Goal: Task Accomplishment & Management: Complete application form

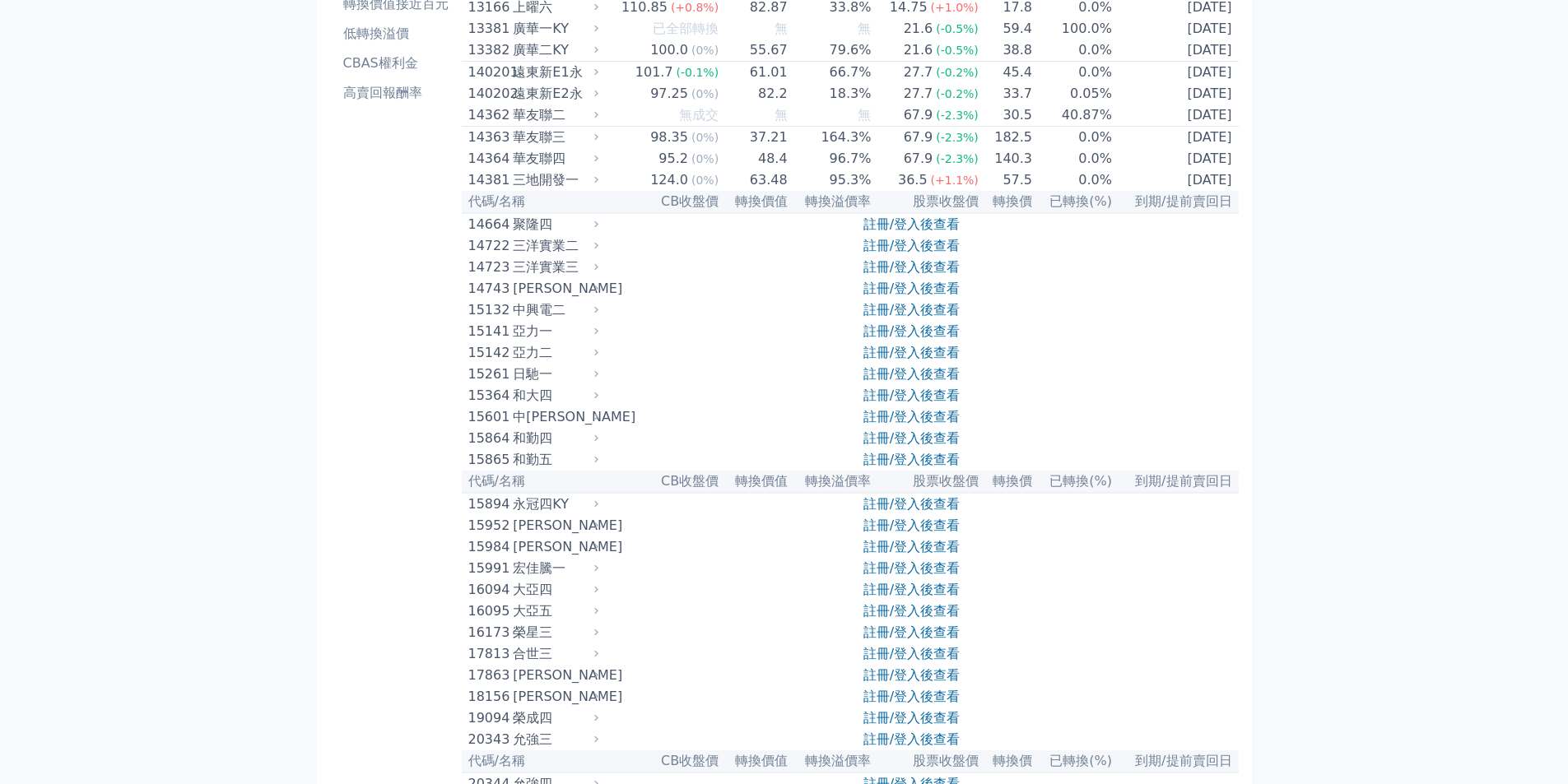
scroll to position [494, 0]
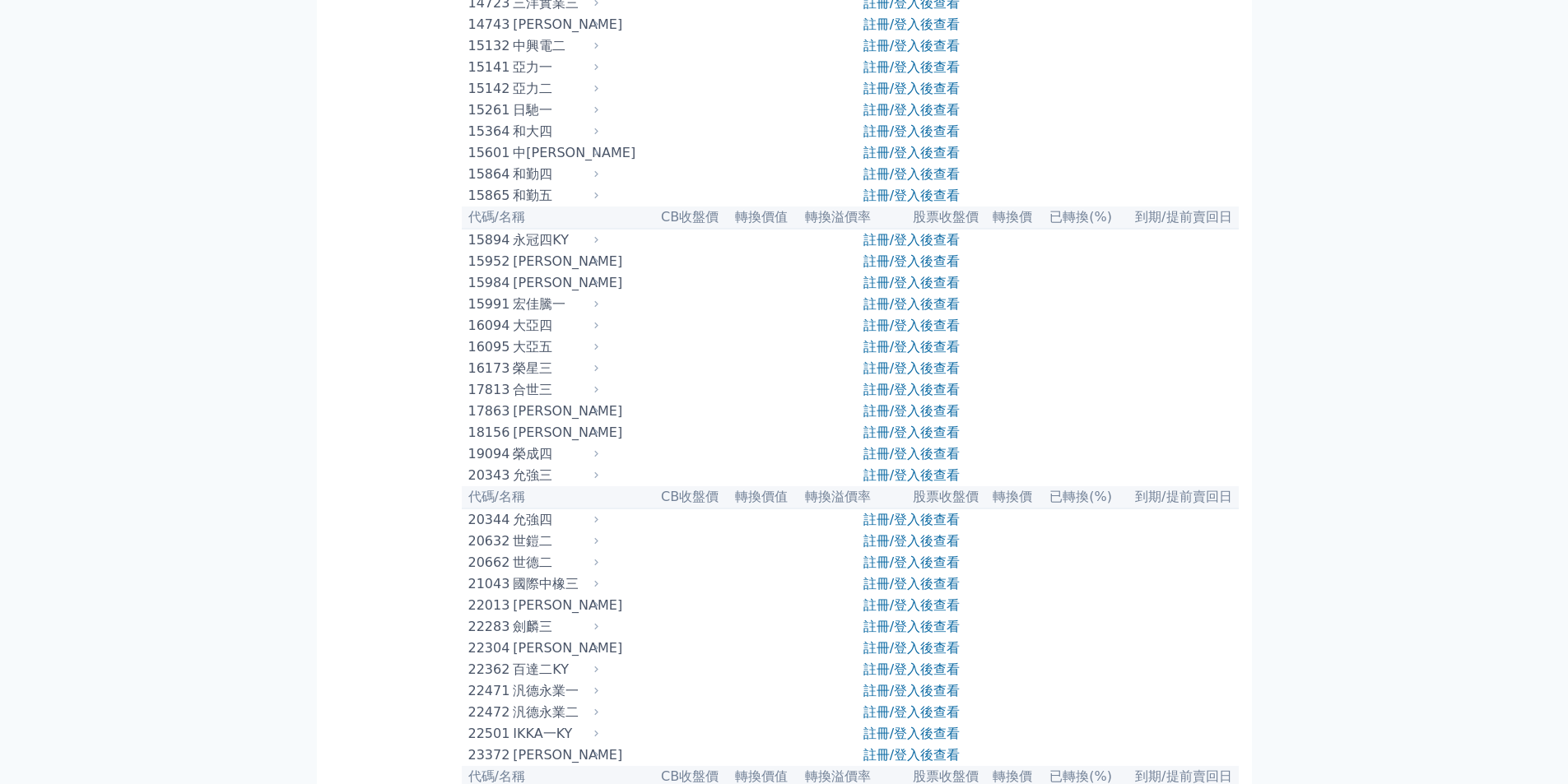
click at [897, 375] on link "註冊/登入後查看" at bounding box center [911, 367] width 96 height 16
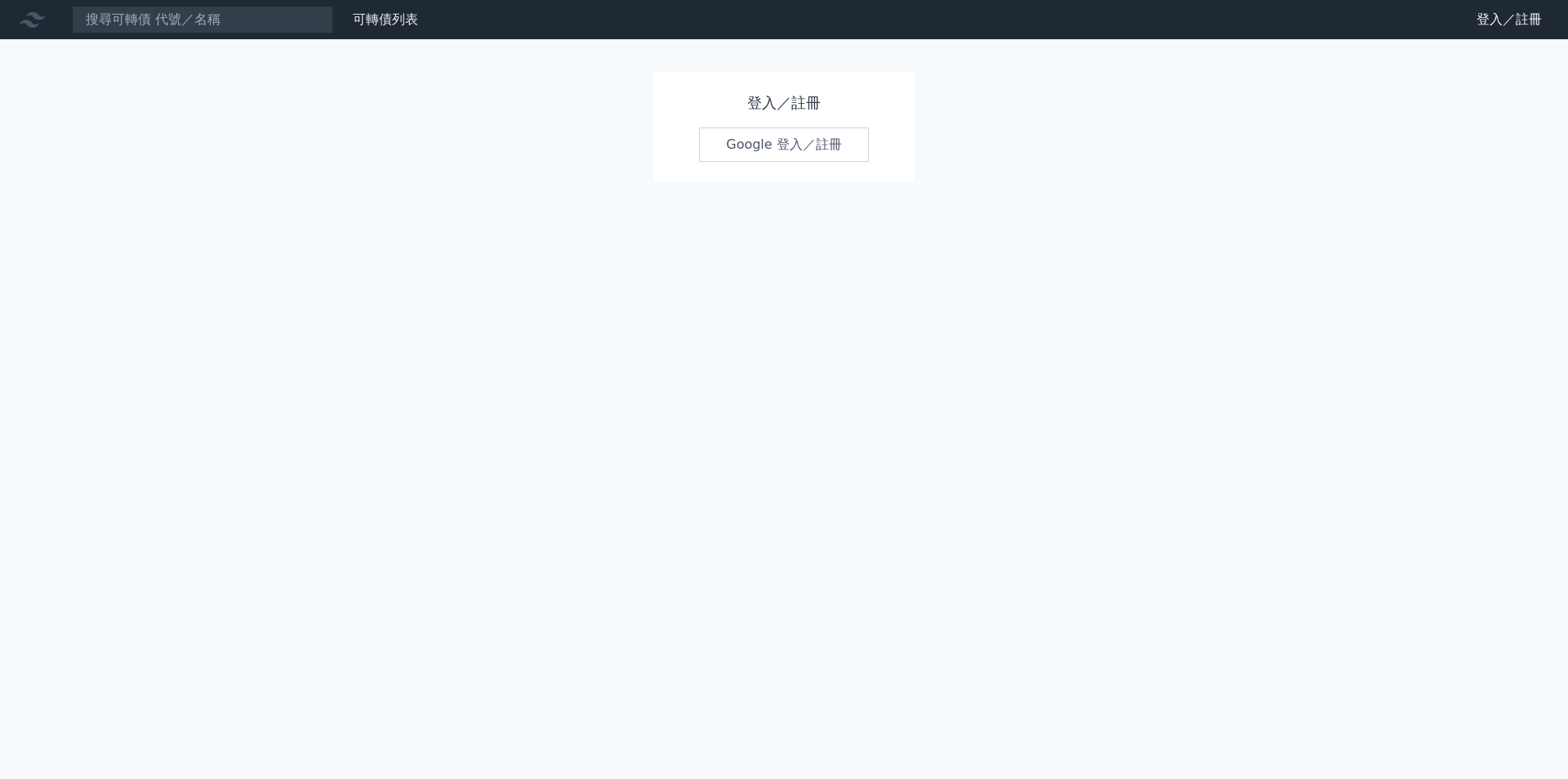
click at [782, 149] on link "Google 登入／註冊" at bounding box center [784, 145] width 170 height 35
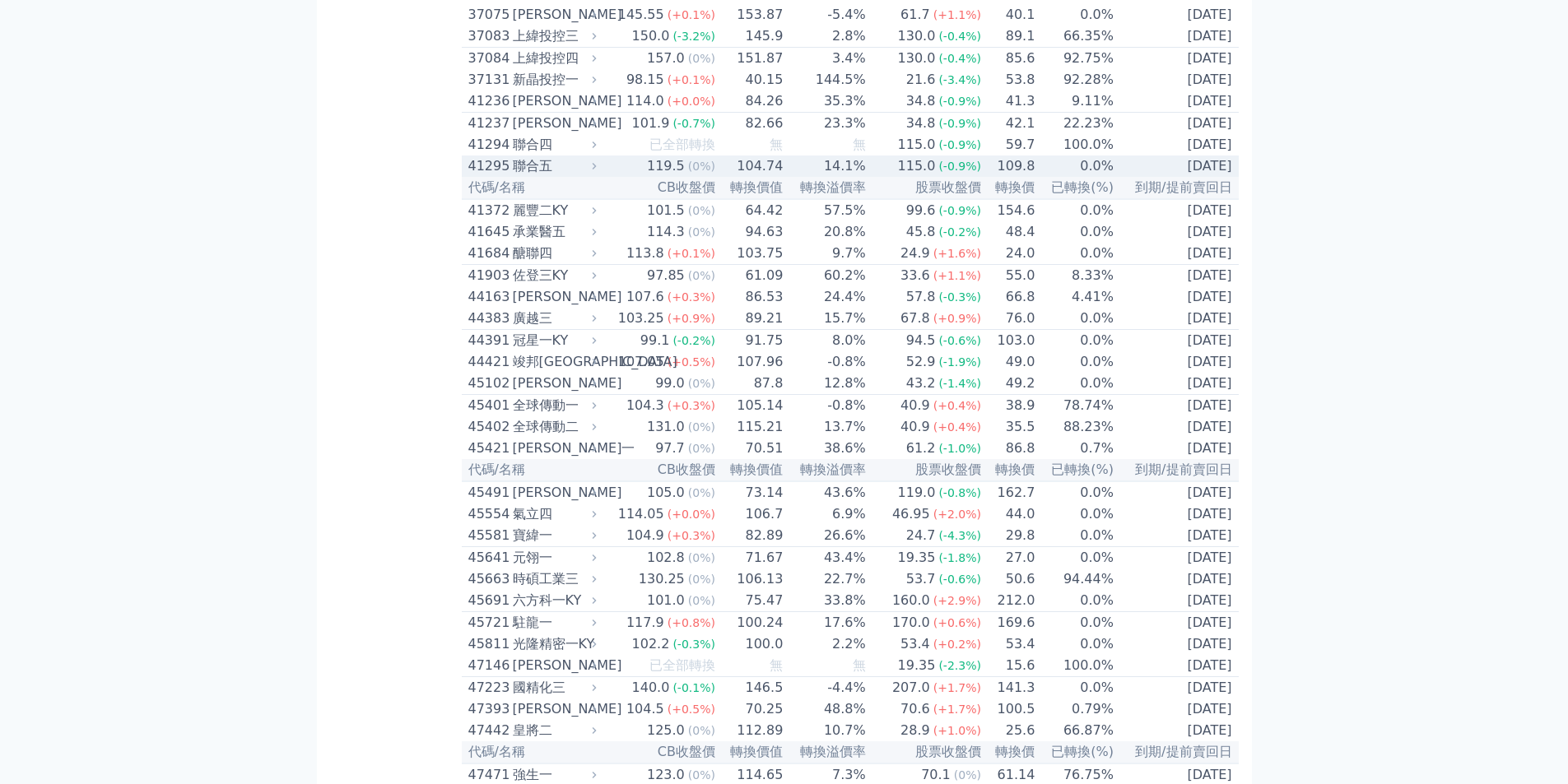
scroll to position [4194, 0]
